Goal: Task Accomplishment & Management: Manage account settings

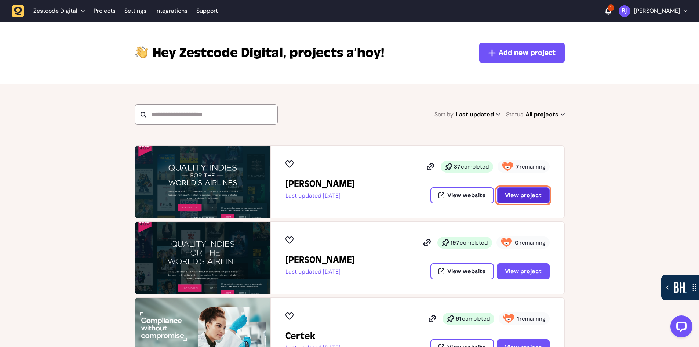
click at [527, 199] on button "View project" at bounding box center [523, 195] width 53 height 16
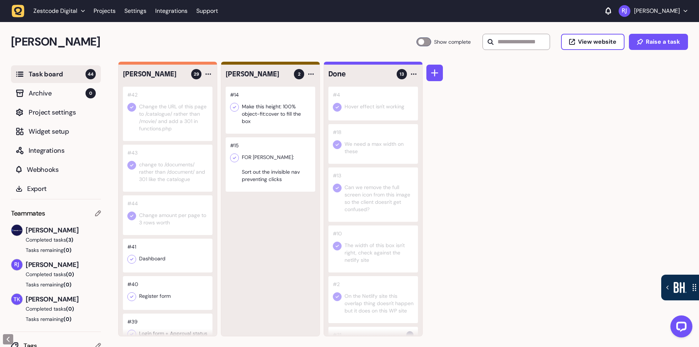
click at [418, 41] on div at bounding box center [423, 41] width 15 height 9
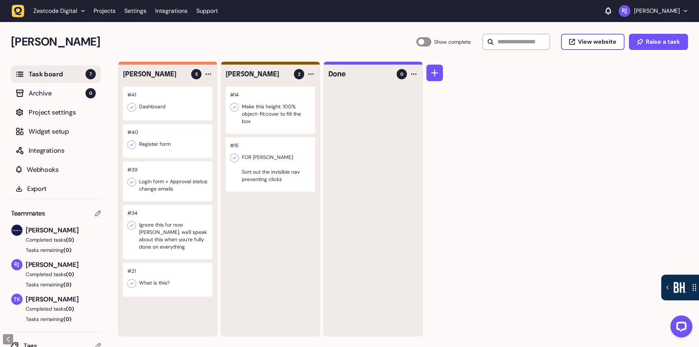
click at [154, 283] on div at bounding box center [167, 280] width 89 height 34
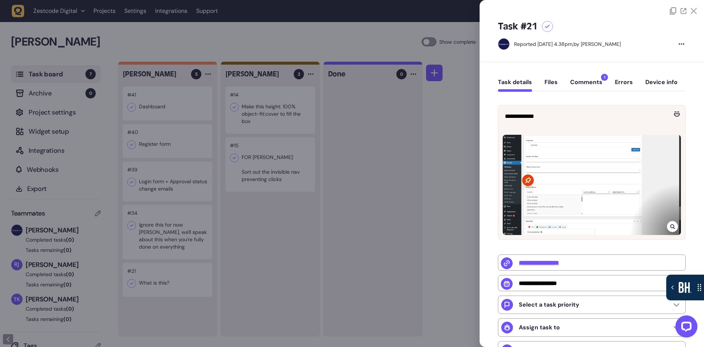
click at [594, 197] on div at bounding box center [592, 185] width 178 height 100
click at [670, 227] on icon at bounding box center [672, 226] width 5 height 6
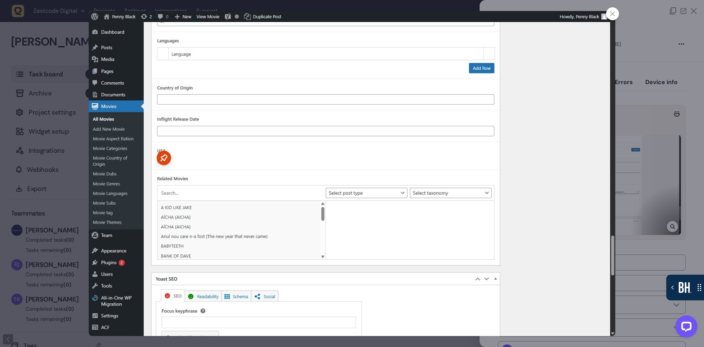
click at [616, 18] on div at bounding box center [612, 13] width 13 height 13
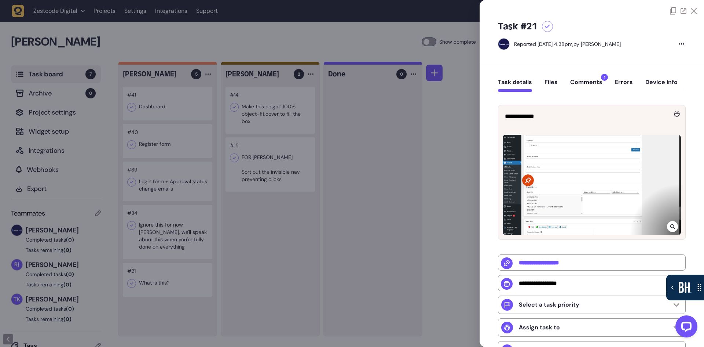
click at [597, 80] on button "Comments 1" at bounding box center [586, 84] width 32 height 13
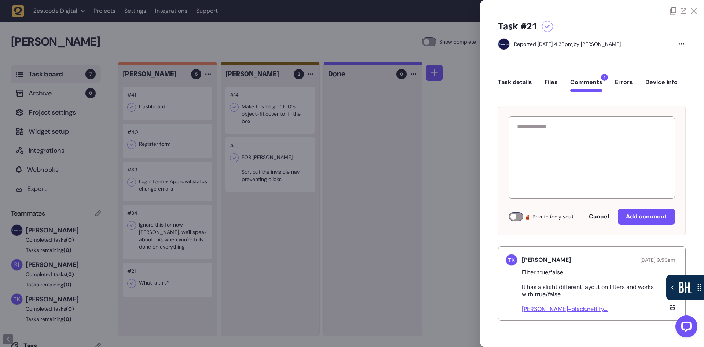
click at [179, 273] on div at bounding box center [352, 173] width 704 height 347
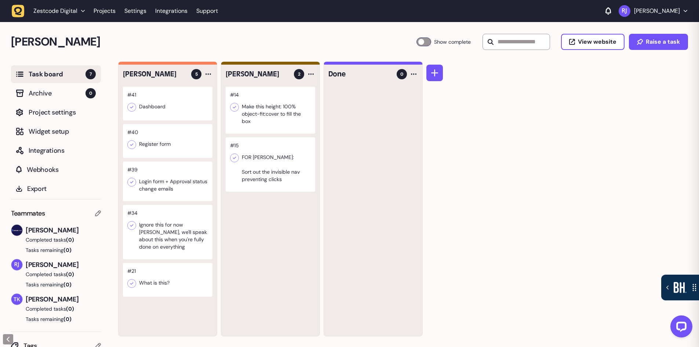
click at [171, 240] on div at bounding box center [167, 232] width 89 height 54
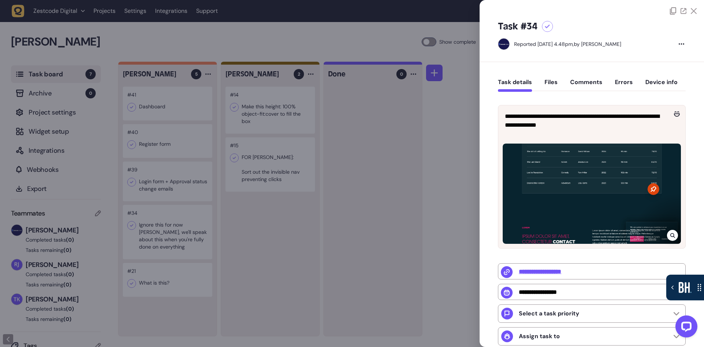
click at [178, 199] on div at bounding box center [352, 173] width 704 height 347
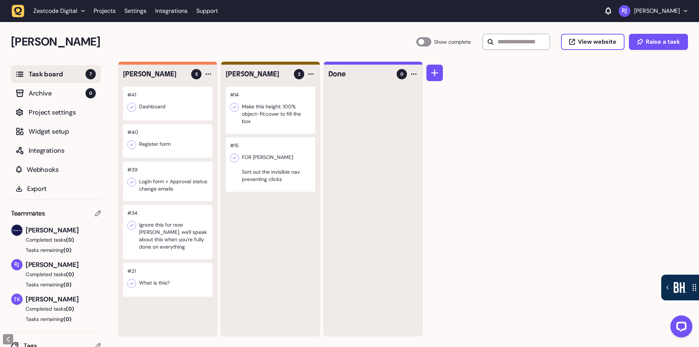
click at [181, 192] on div at bounding box center [167, 181] width 89 height 40
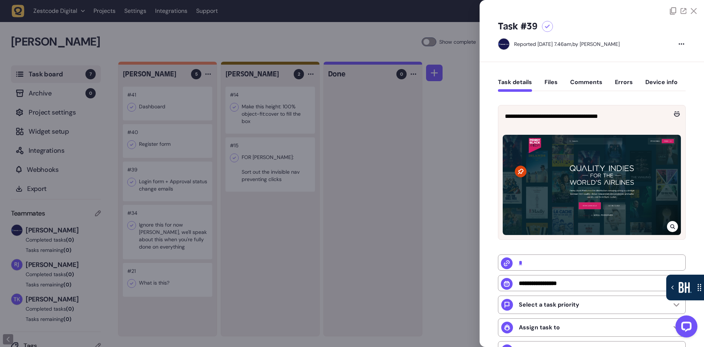
click at [181, 192] on div at bounding box center [352, 173] width 704 height 347
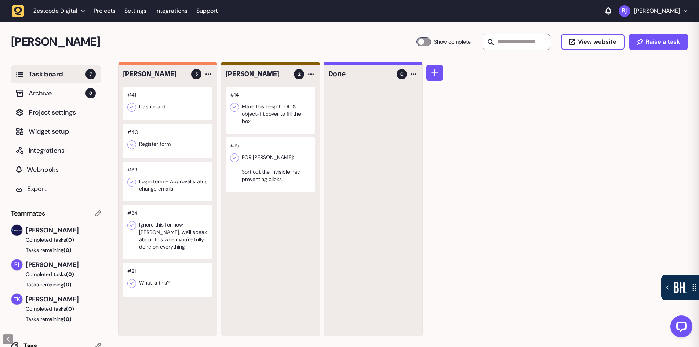
click at [181, 143] on div at bounding box center [167, 141] width 89 height 34
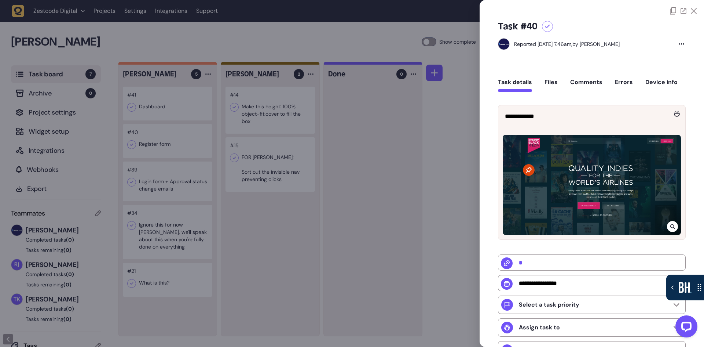
click at [181, 143] on div at bounding box center [352, 173] width 704 height 347
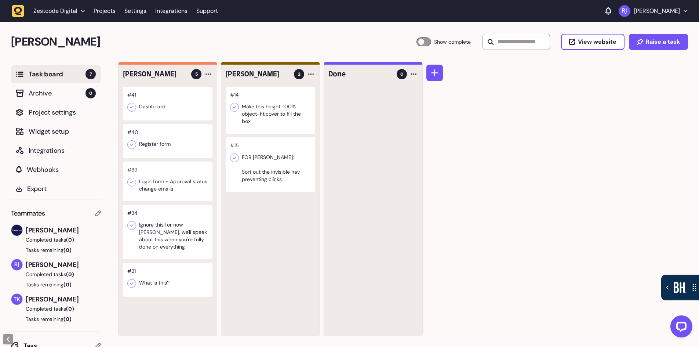
click at [182, 117] on div at bounding box center [167, 104] width 89 height 34
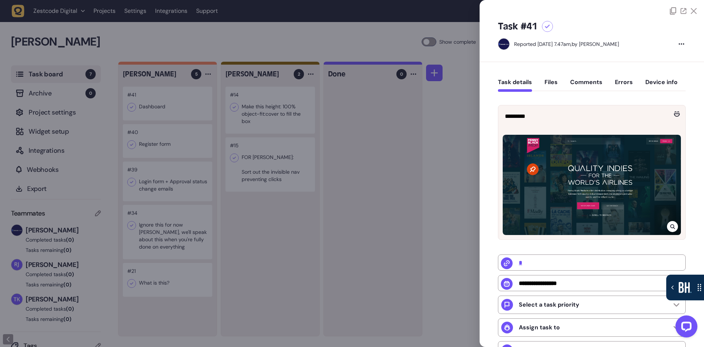
click at [197, 136] on div at bounding box center [352, 173] width 704 height 347
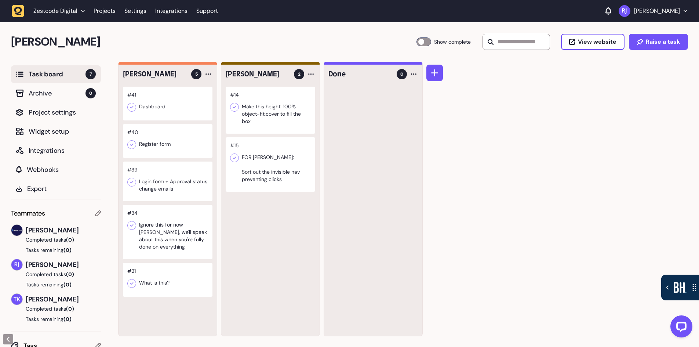
click at [287, 125] on div at bounding box center [270, 110] width 89 height 47
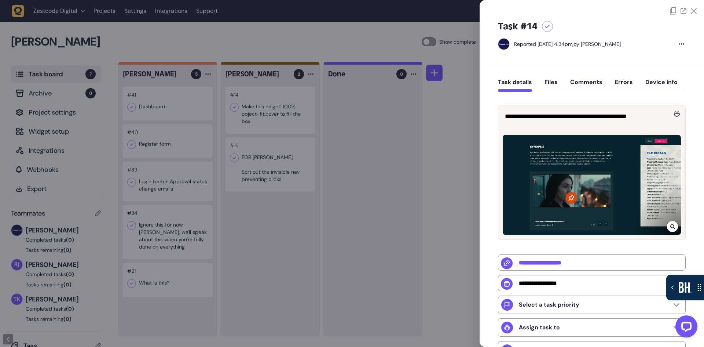
click at [287, 125] on div at bounding box center [352, 173] width 704 height 347
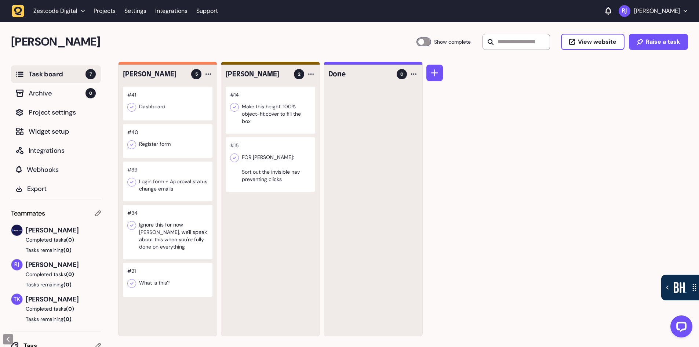
click at [285, 184] on div at bounding box center [270, 164] width 89 height 54
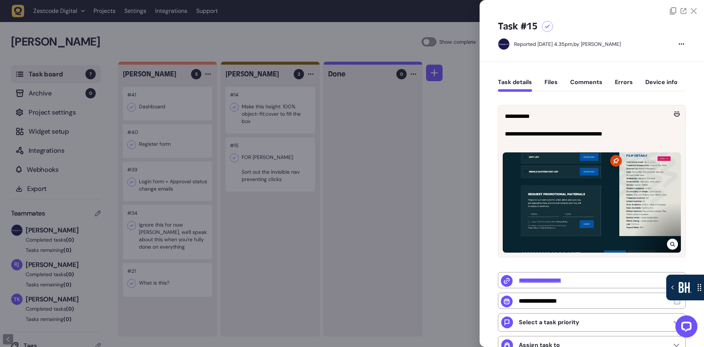
click at [285, 184] on div at bounding box center [352, 173] width 704 height 347
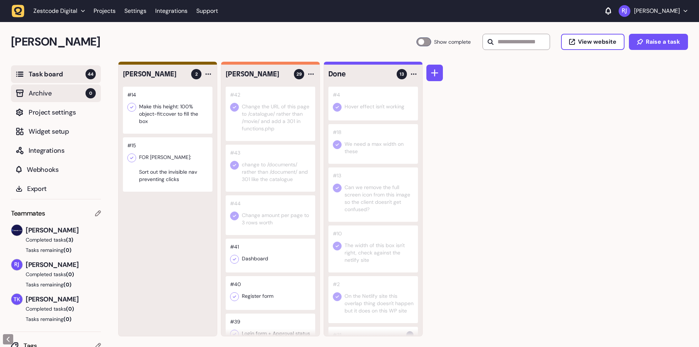
click at [65, 95] on span "Archive" at bounding box center [57, 93] width 57 height 10
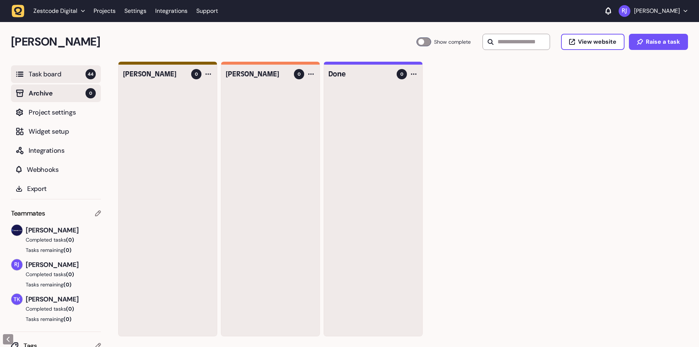
click at [65, 75] on span "Task board" at bounding box center [57, 74] width 57 height 10
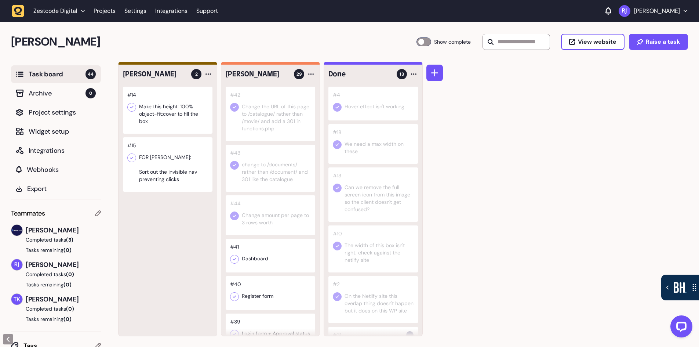
click at [152, 43] on h2 "[PERSON_NAME]" at bounding box center [213, 42] width 405 height 18
click at [101, 15] on link "Projects" at bounding box center [105, 10] width 22 height 13
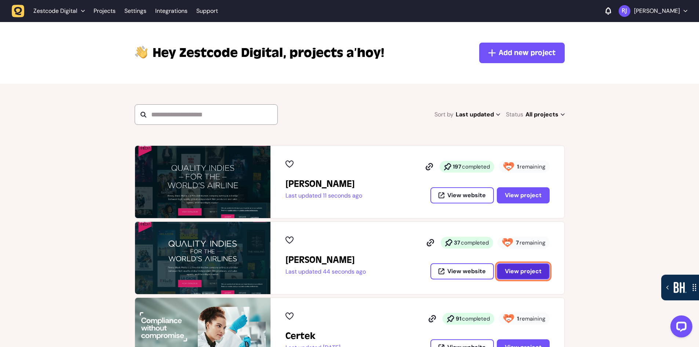
click at [512, 273] on span "View project" at bounding box center [523, 271] width 37 height 8
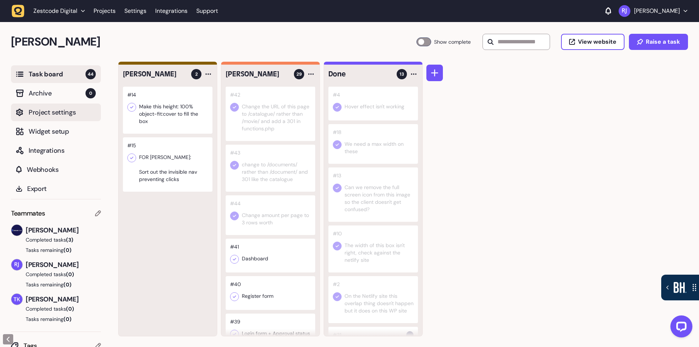
click at [64, 114] on span "Project settings" at bounding box center [62, 112] width 67 height 10
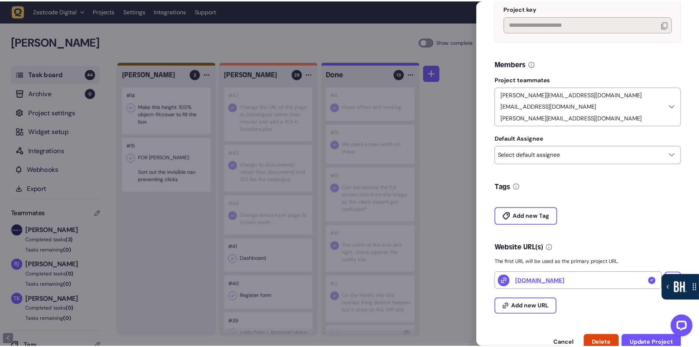
scroll to position [128, 0]
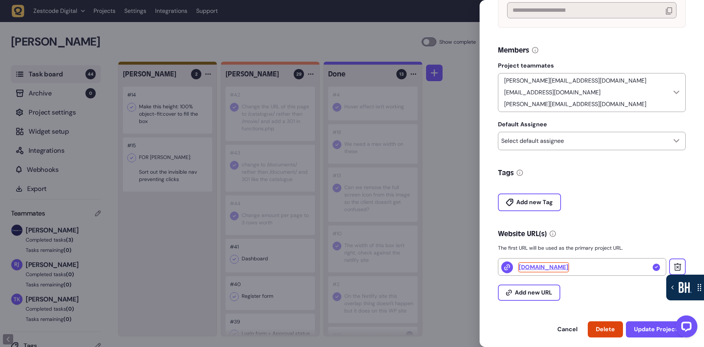
click at [568, 263] on link "pennyblack.328234838193491-cloud.co.uk" at bounding box center [544, 267] width 50 height 9
click at [127, 29] on div at bounding box center [352, 173] width 704 height 347
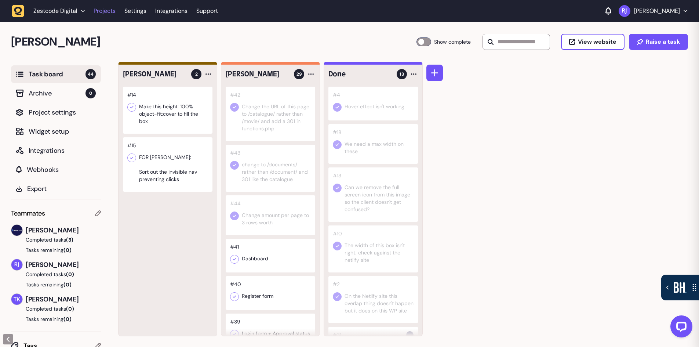
click at [97, 11] on link "Projects" at bounding box center [105, 10] width 22 height 13
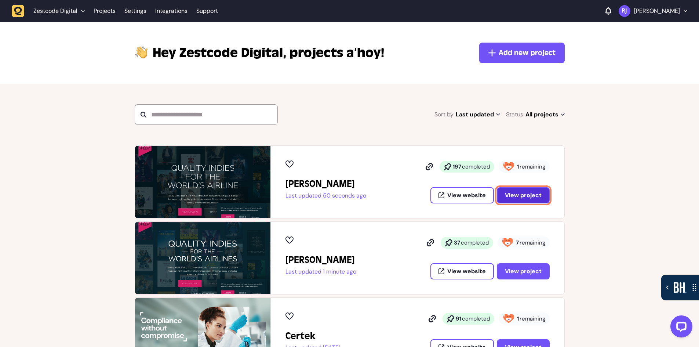
click at [512, 190] on button "View project" at bounding box center [523, 195] width 53 height 16
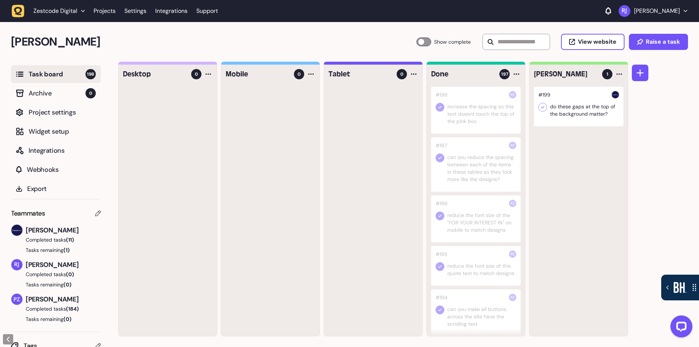
click at [598, 117] on div at bounding box center [578, 107] width 89 height 40
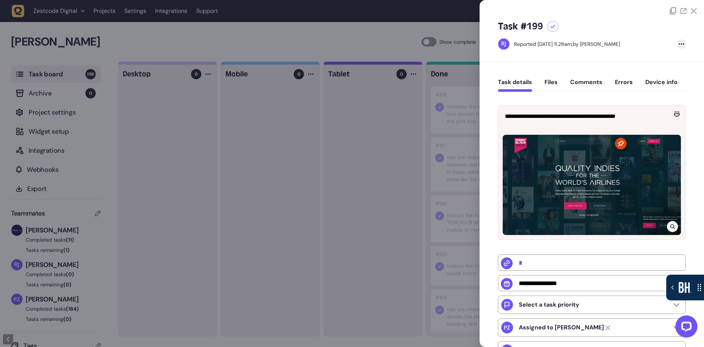
click at [681, 44] on icon at bounding box center [682, 43] width 6 height 1
click at [668, 59] on div "Delete task" at bounding box center [667, 58] width 28 height 7
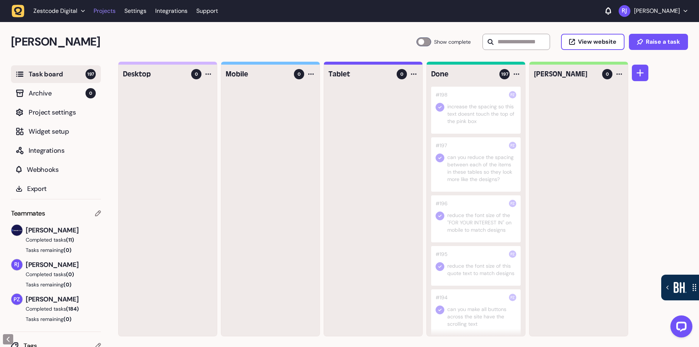
click at [102, 11] on link "Projects" at bounding box center [105, 10] width 22 height 13
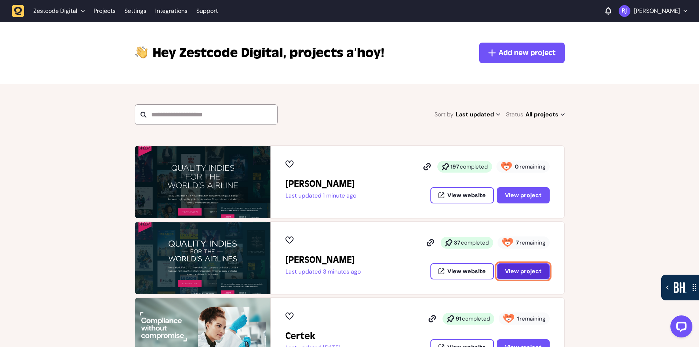
click at [530, 271] on span "View project" at bounding box center [523, 271] width 37 height 8
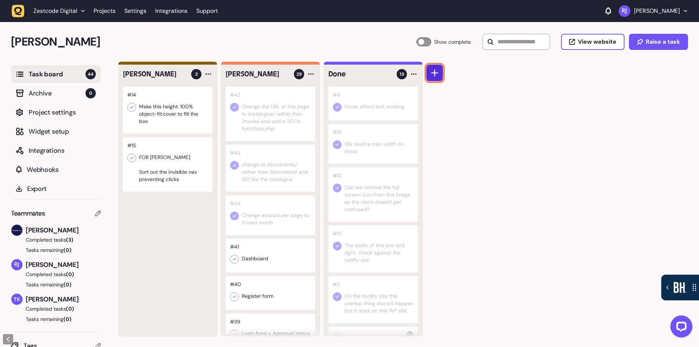
click at [432, 73] on icon at bounding box center [434, 72] width 7 height 7
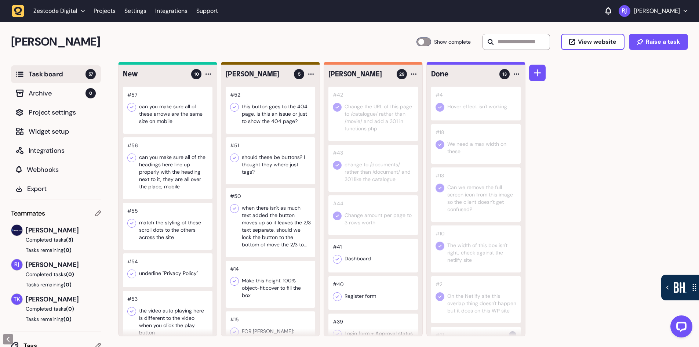
click at [162, 118] on div at bounding box center [167, 110] width 89 height 47
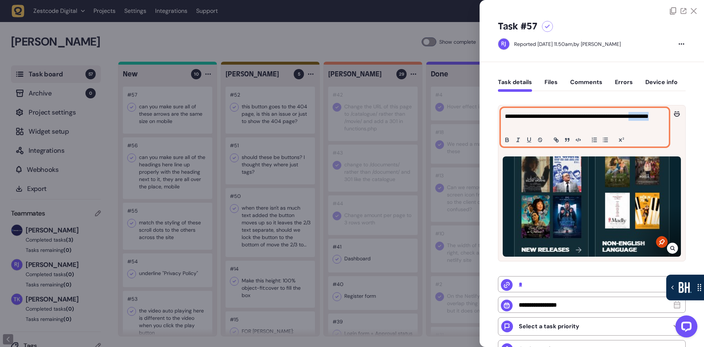
drag, startPoint x: 523, startPoint y: 127, endPoint x: 505, endPoint y: 128, distance: 18.0
click at [505, 128] on p "**********" at bounding box center [584, 121] width 158 height 18
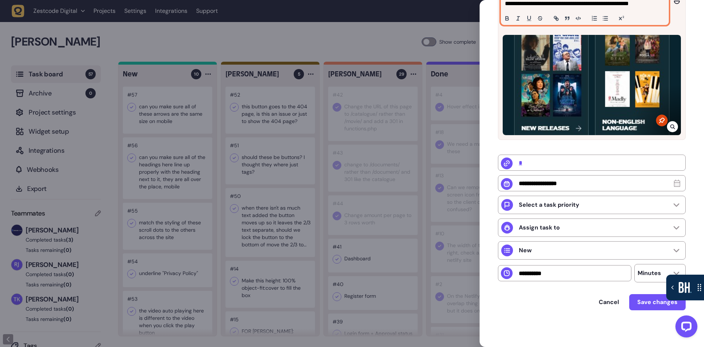
scroll to position [115, 0]
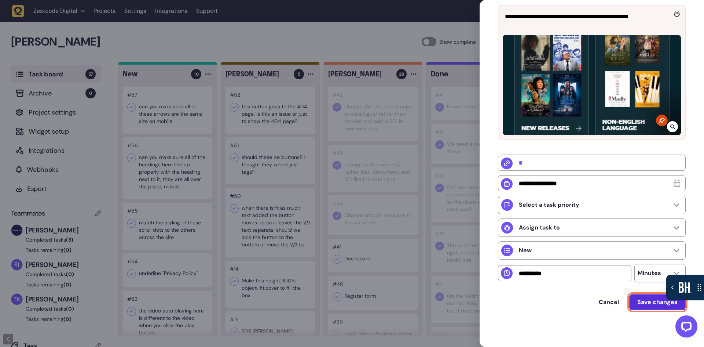
click at [649, 305] on span "Save changes" at bounding box center [657, 302] width 40 height 8
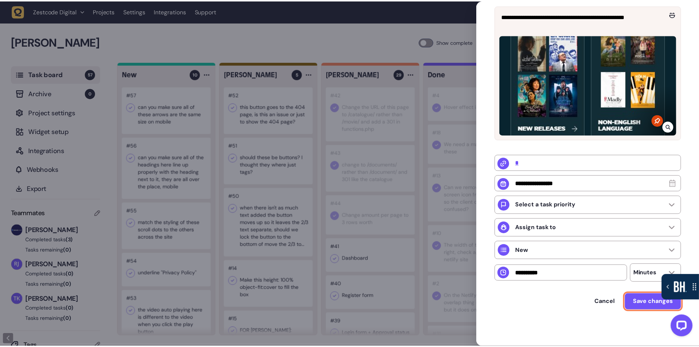
scroll to position [102, 0]
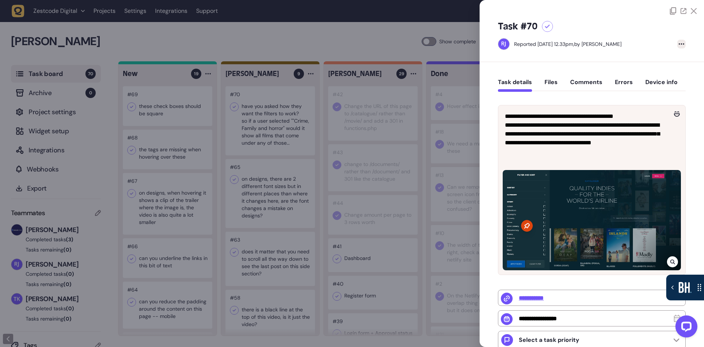
click at [679, 45] on div at bounding box center [681, 44] width 8 height 9
click at [668, 60] on div "Delete task" at bounding box center [667, 58] width 28 height 7
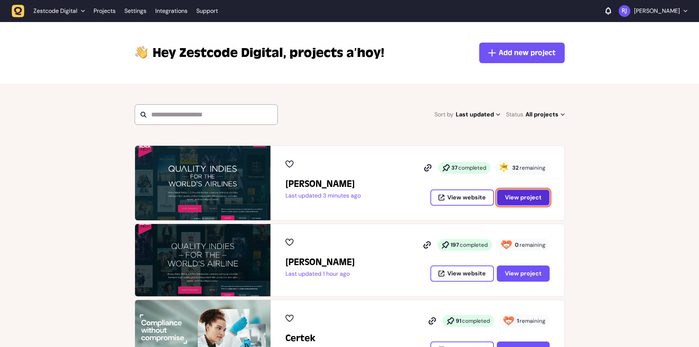
click at [531, 193] on span "View project" at bounding box center [523, 197] width 37 height 8
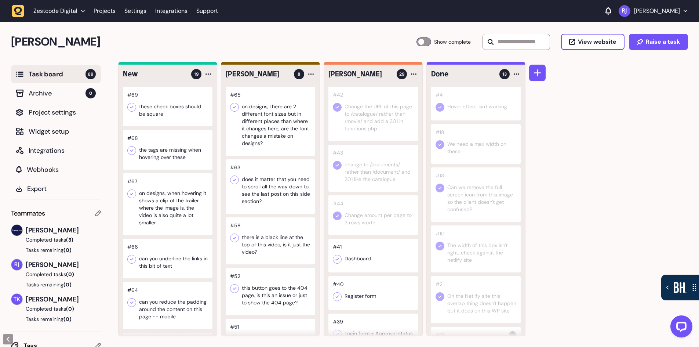
click at [420, 44] on div at bounding box center [423, 41] width 15 height 9
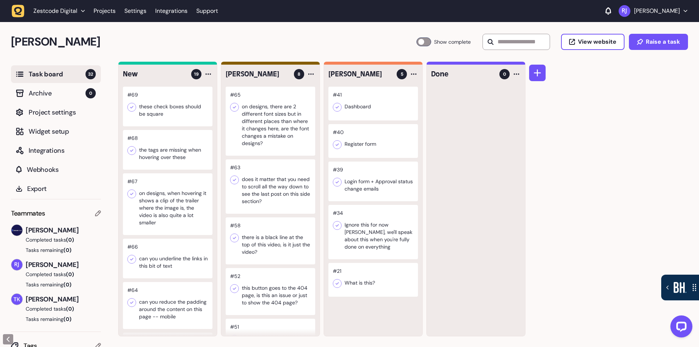
click at [420, 43] on div at bounding box center [423, 41] width 15 height 9
